Goal: Task Accomplishment & Management: Manage account settings

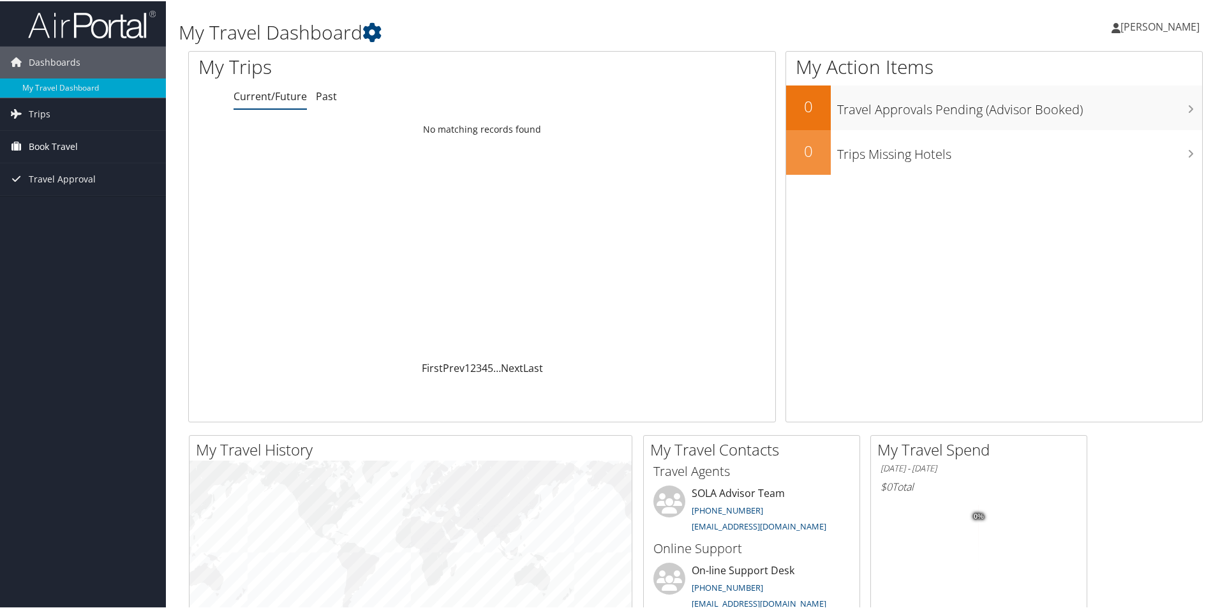
click at [52, 147] on span "Book Travel" at bounding box center [53, 145] width 49 height 32
click at [50, 189] on link "Book/Manage Online Trips" at bounding box center [83, 190] width 166 height 19
click at [1152, 31] on span "[PERSON_NAME]" at bounding box center [1159, 25] width 79 height 14
click at [1119, 112] on link "View Travel Profile" at bounding box center [1125, 114] width 142 height 22
click at [1159, 25] on span "[PERSON_NAME]" at bounding box center [1159, 25] width 79 height 14
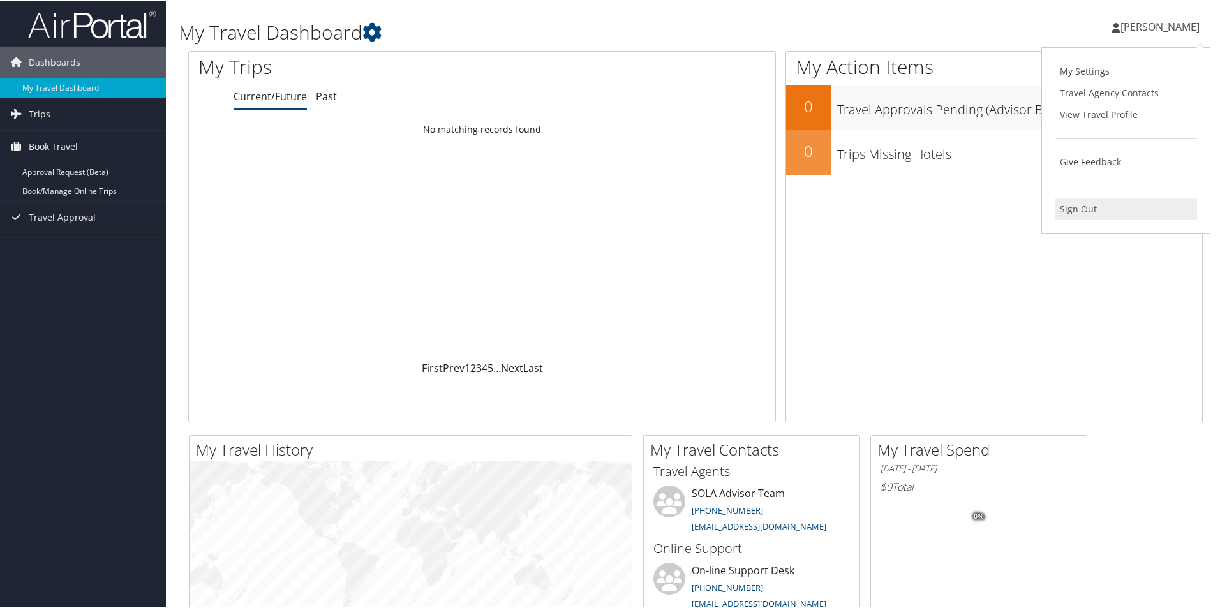
click at [1083, 205] on link "Sign Out" at bounding box center [1125, 208] width 142 height 22
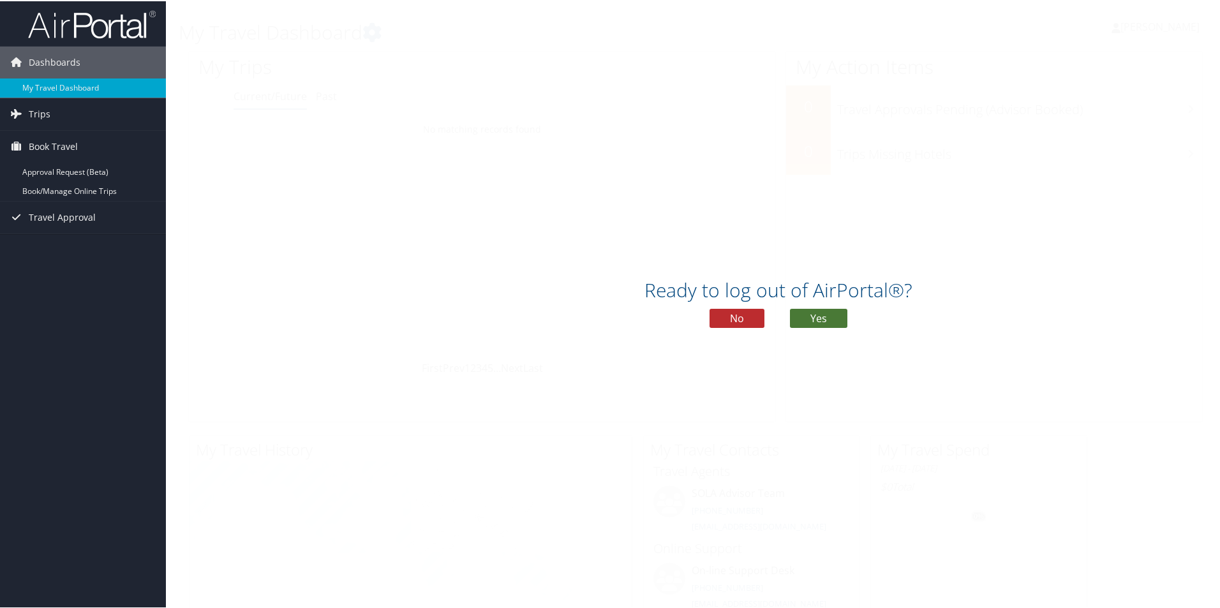
click at [811, 324] on button "Yes" at bounding box center [818, 316] width 57 height 19
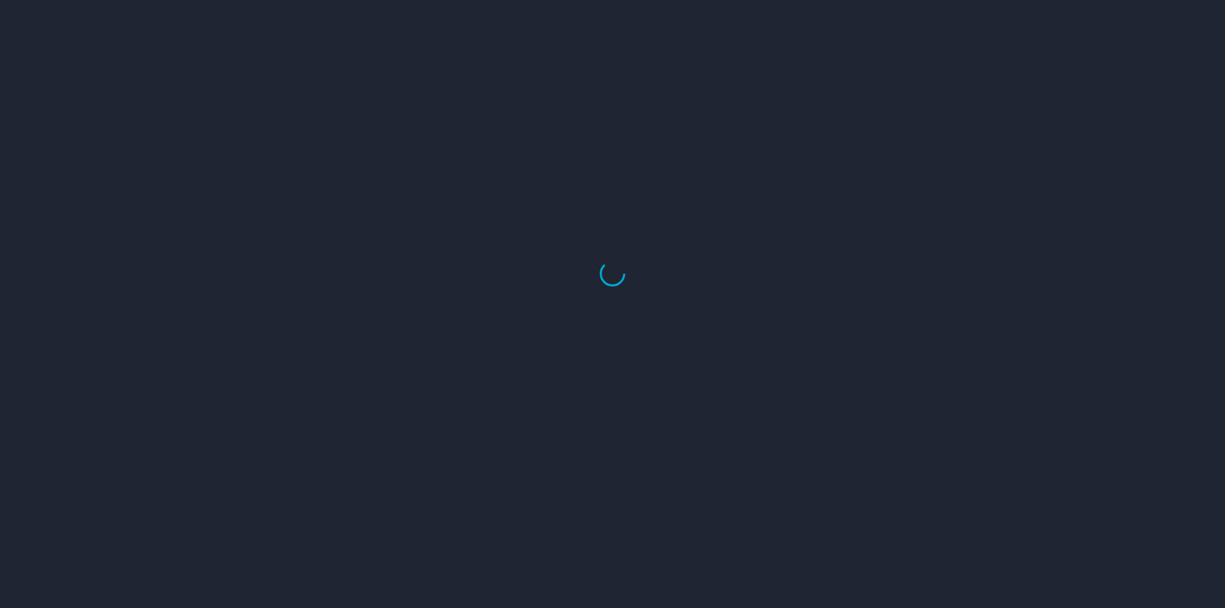
select select "US"
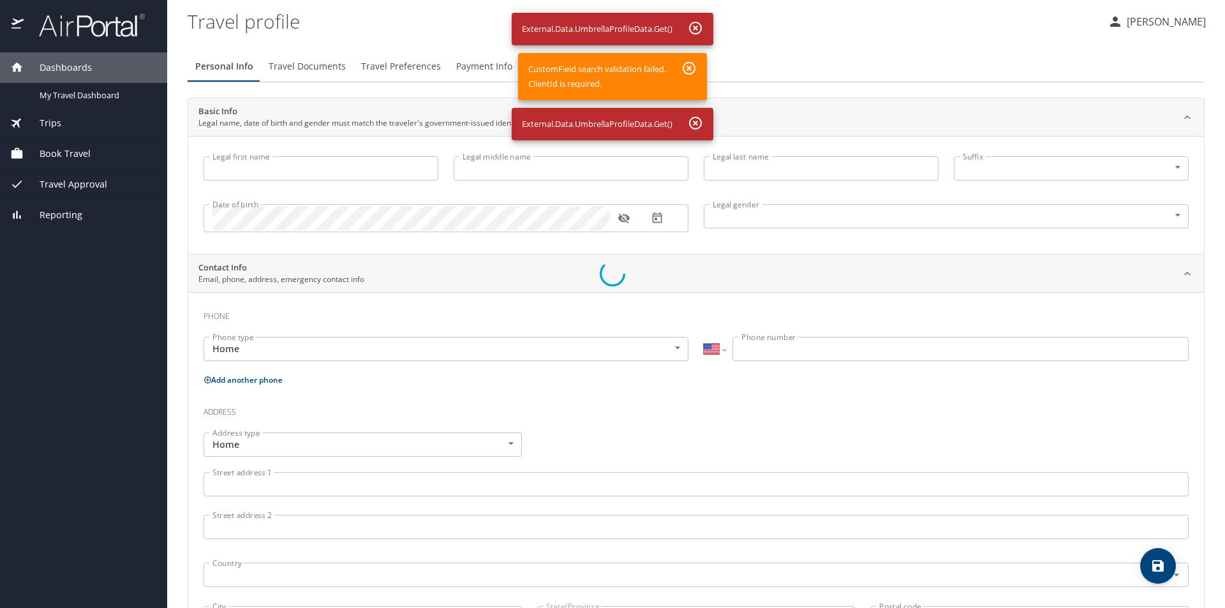
click at [1151, 24] on div at bounding box center [612, 273] width 1225 height 669
click at [1154, 17] on div at bounding box center [612, 273] width 1225 height 669
click at [695, 120] on div at bounding box center [612, 273] width 1225 height 669
click at [693, 63] on div at bounding box center [612, 273] width 1225 height 669
click at [691, 24] on div at bounding box center [612, 273] width 1225 height 669
